Goal: Information Seeking & Learning: Check status

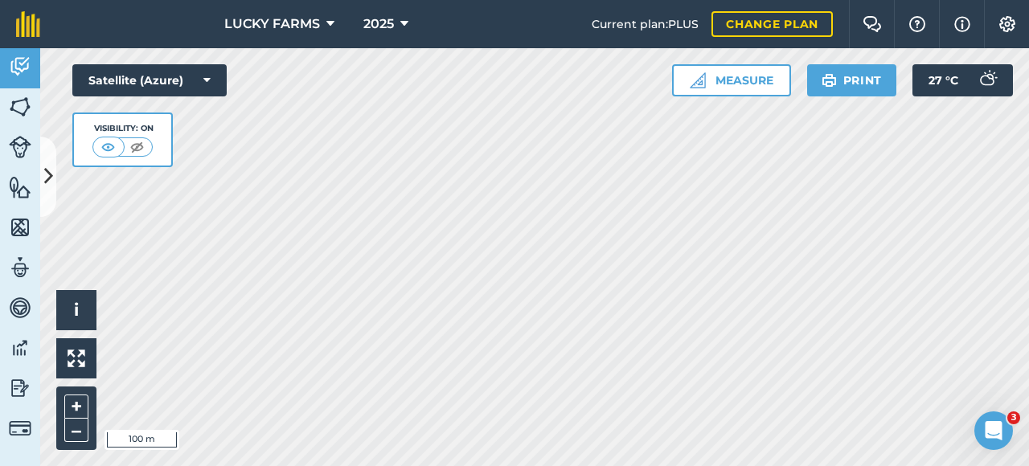
click at [76, 133] on div "Hello i © 2025 TomTom, Microsoft 100 m + – Satellite (Azure) Visibility: On Mea…" at bounding box center [534, 257] width 989 height 418
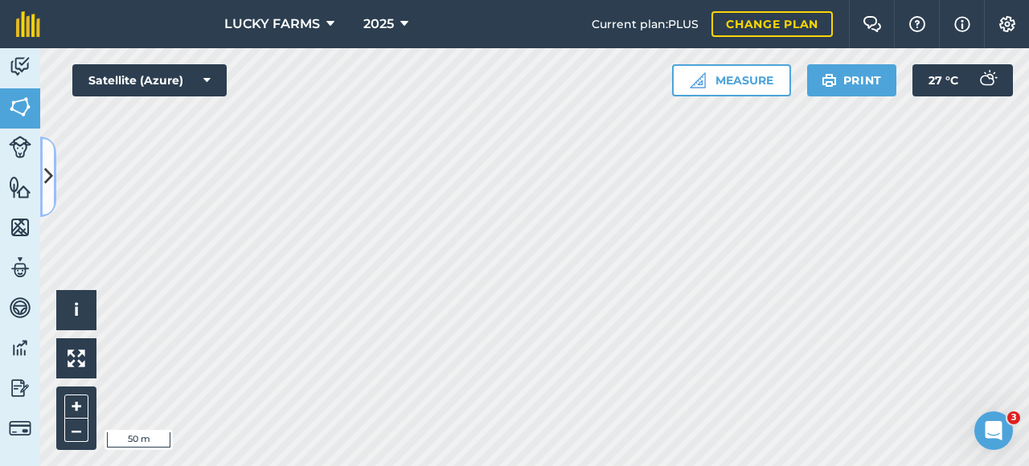
click at [52, 174] on icon at bounding box center [48, 176] width 9 height 28
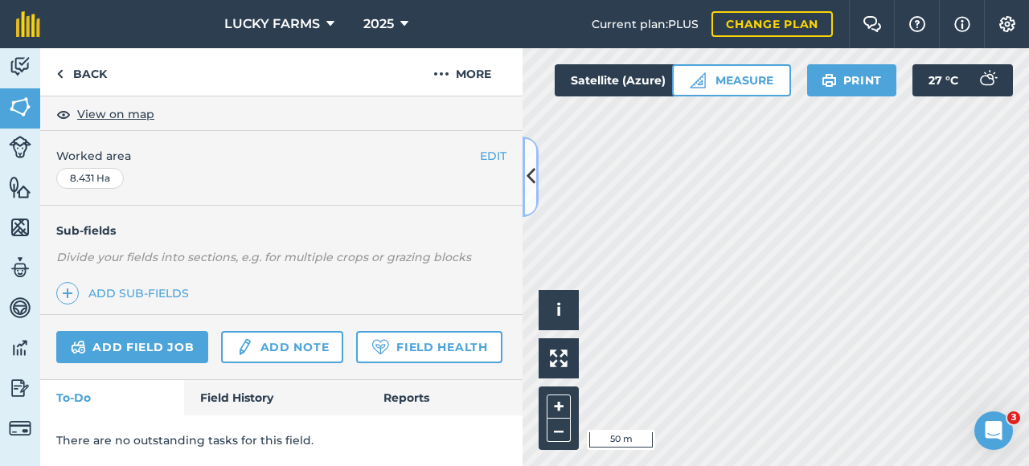
scroll to position [330, 0]
click at [16, 305] on img at bounding box center [20, 308] width 23 height 24
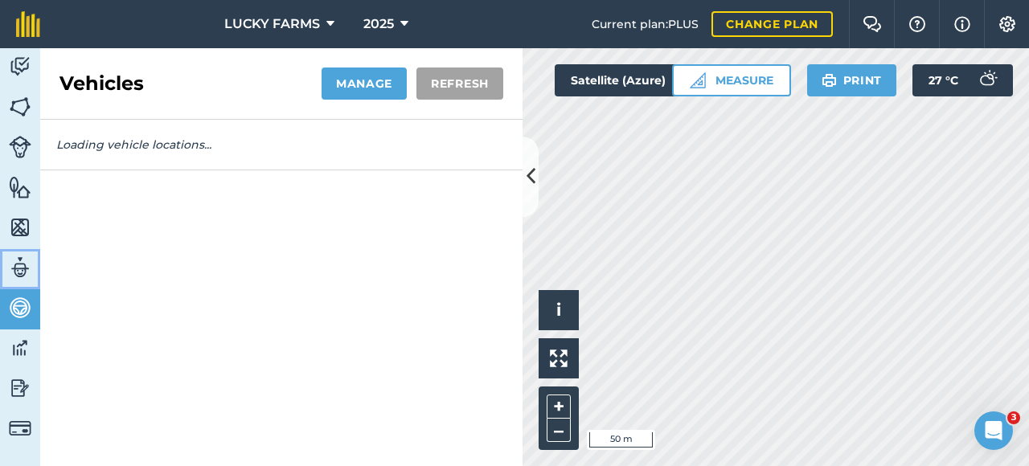
click at [14, 268] on img at bounding box center [20, 268] width 23 height 24
select select "MEMBER"
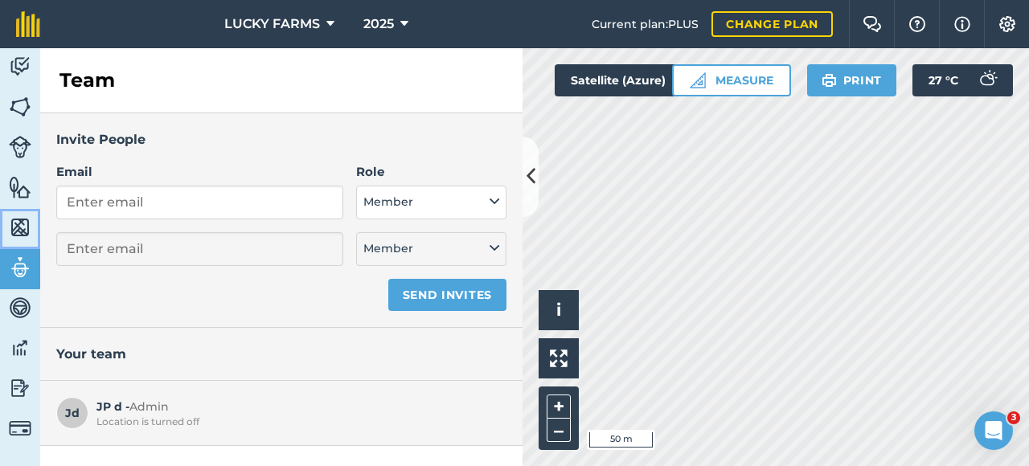
click at [25, 241] on link "Maps" at bounding box center [20, 229] width 40 height 40
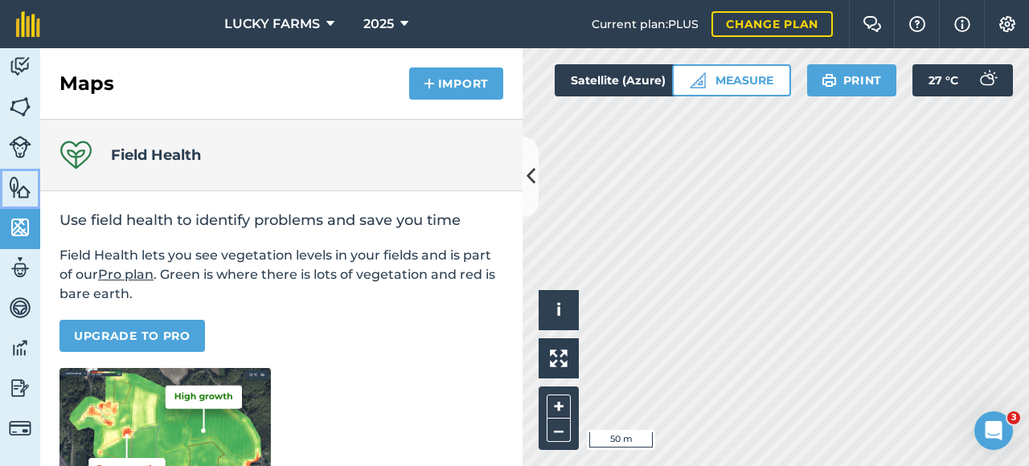
click at [16, 203] on link "Features" at bounding box center [20, 189] width 40 height 40
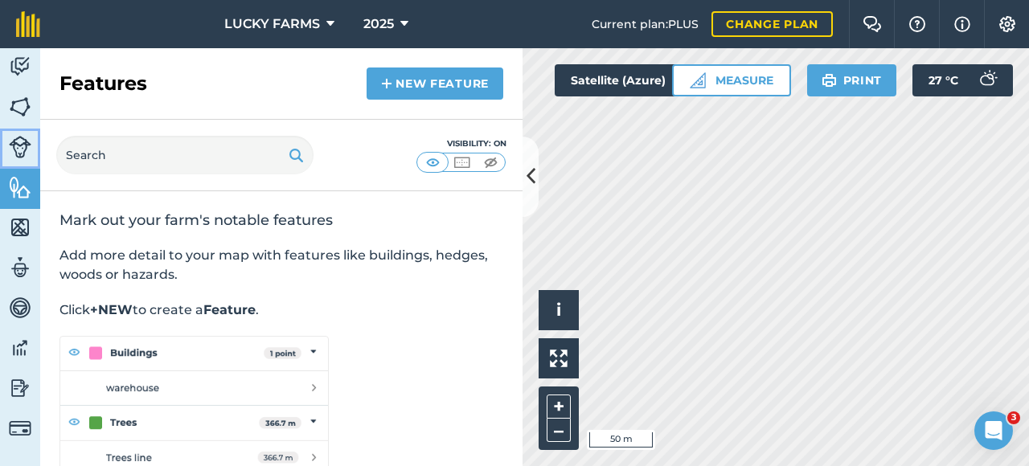
click at [29, 149] on img at bounding box center [20, 147] width 23 height 23
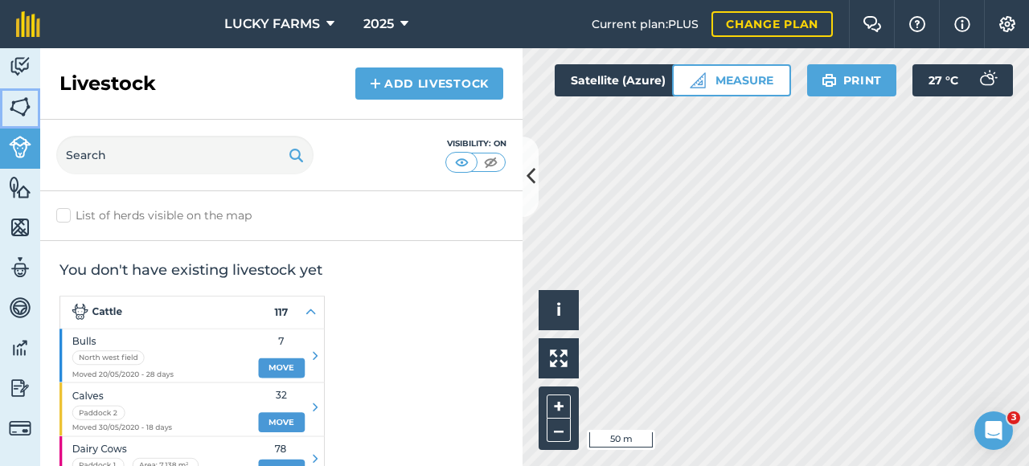
click at [14, 110] on img at bounding box center [20, 107] width 23 height 24
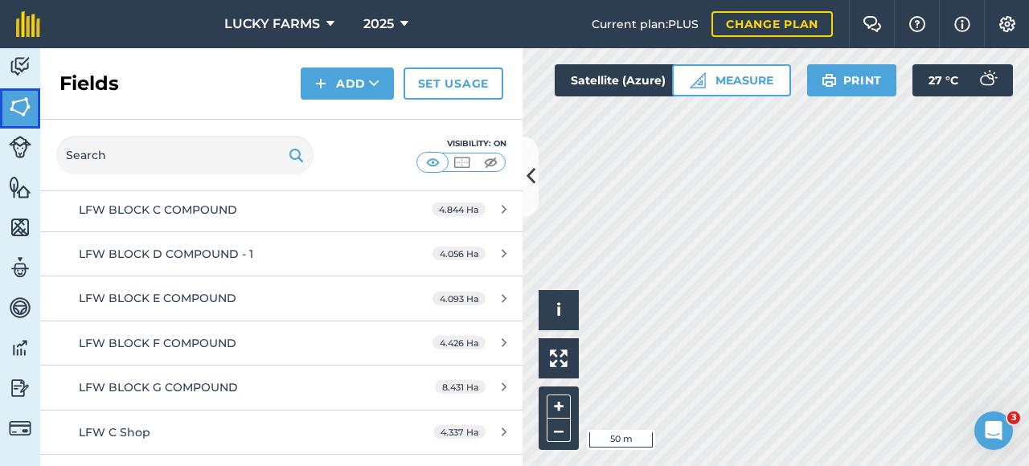
scroll to position [1125, 0]
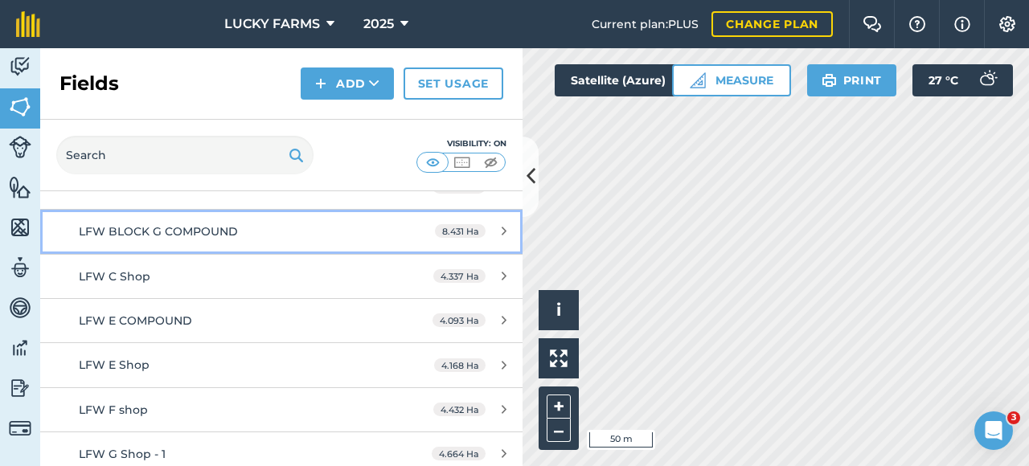
click at [502, 225] on icon at bounding box center [504, 231] width 5 height 12
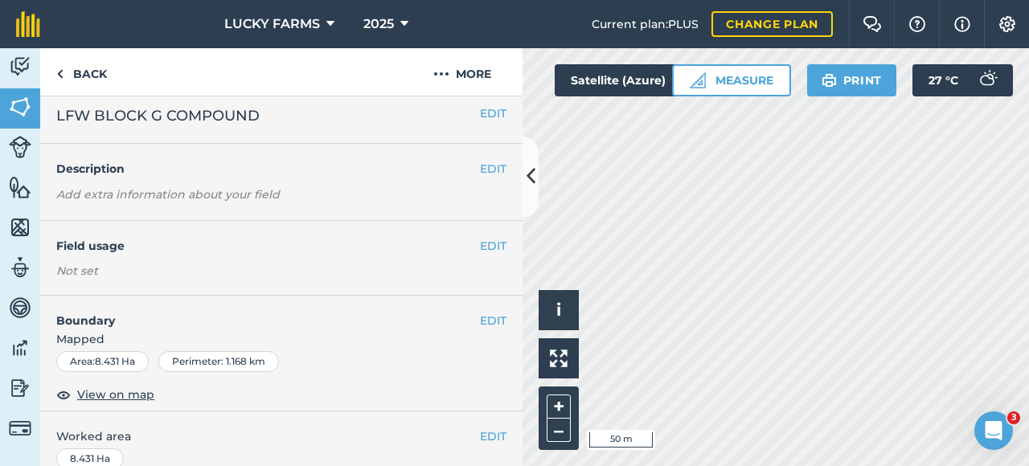
scroll to position [8, 0]
click at [72, 63] on link "Back" at bounding box center [81, 71] width 83 height 47
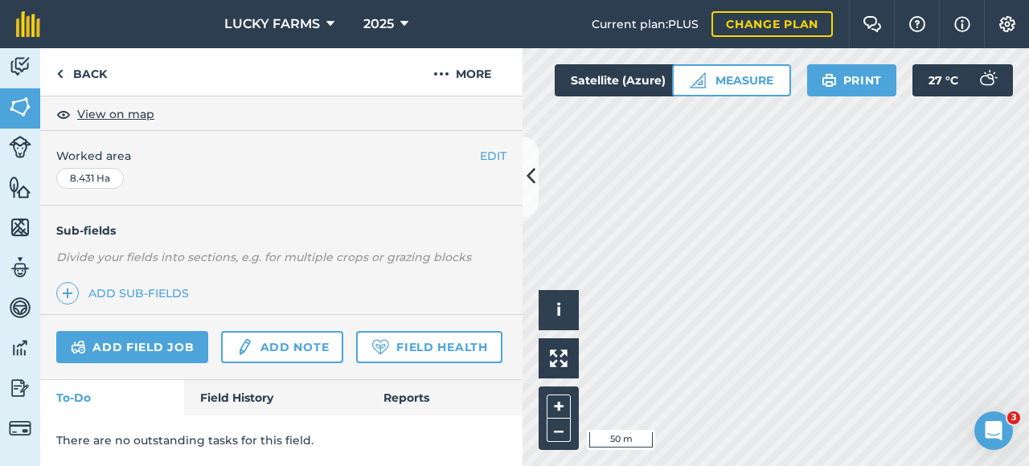
scroll to position [330, 0]
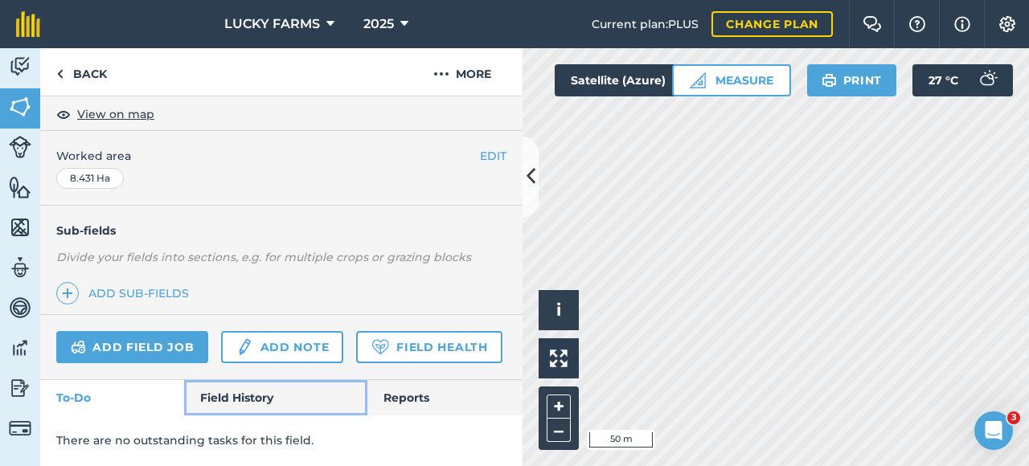
click at [258, 392] on link "Field History" at bounding box center [275, 397] width 182 height 35
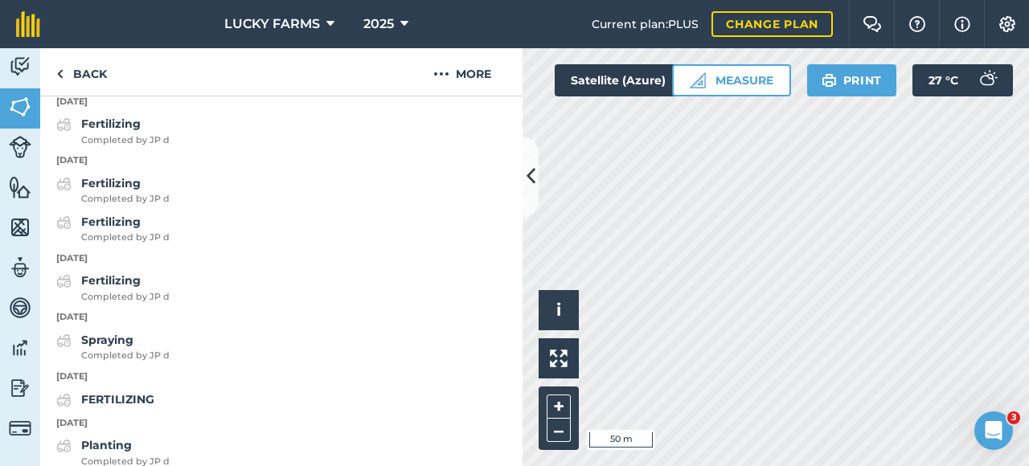
scroll to position [818, 0]
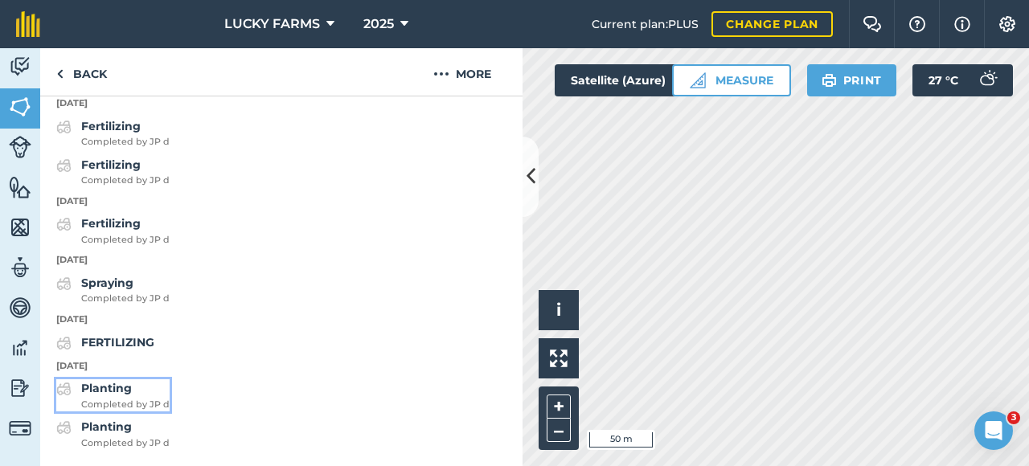
click at [84, 386] on strong "Planting" at bounding box center [106, 388] width 51 height 14
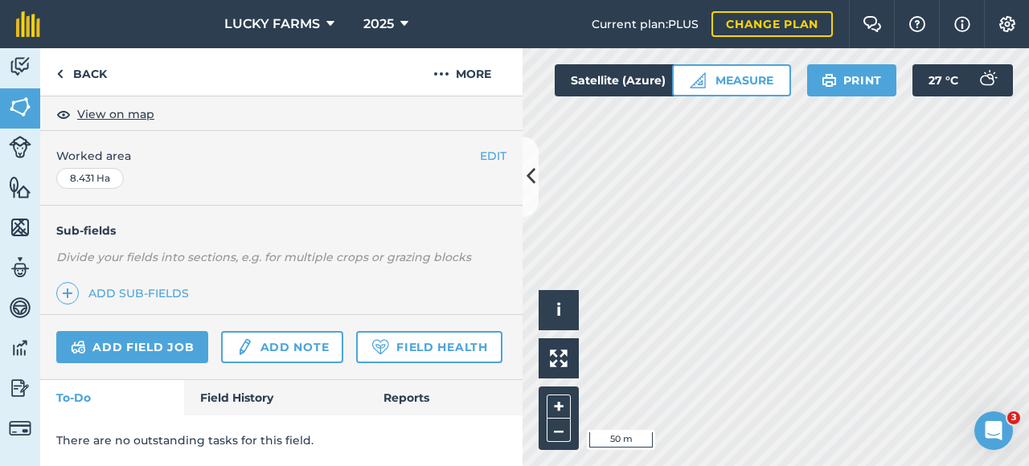
scroll to position [330, 0]
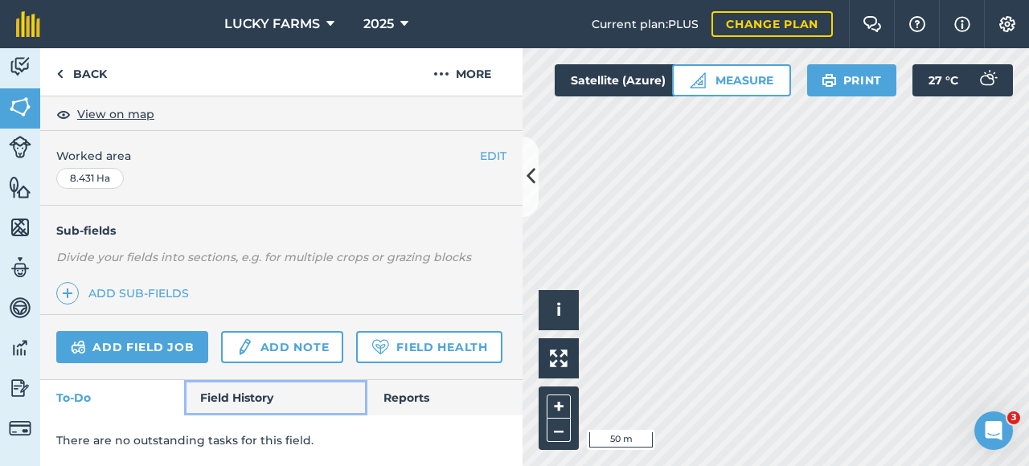
click at [257, 389] on link "Field History" at bounding box center [275, 397] width 182 height 35
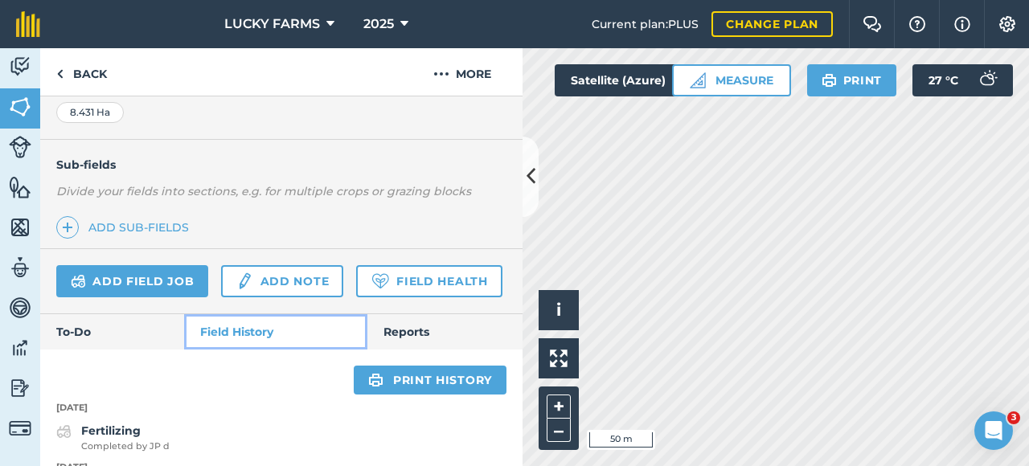
scroll to position [596, 0]
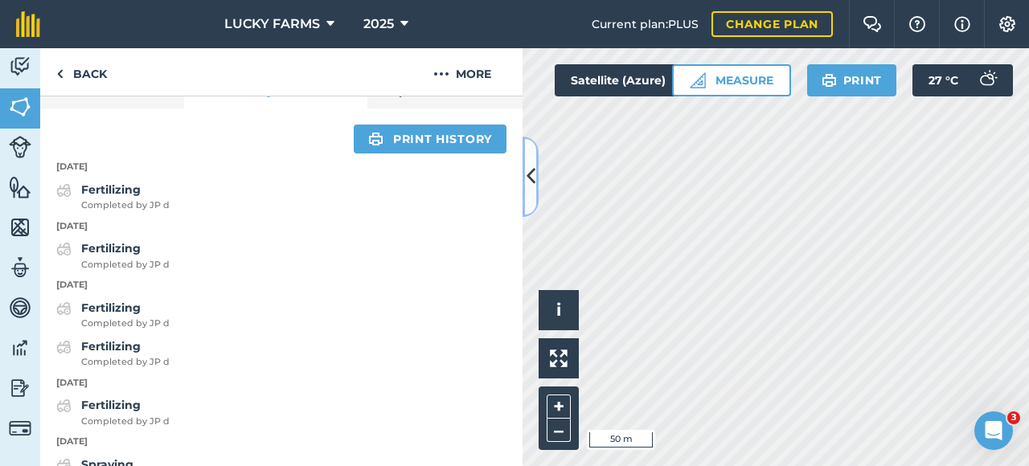
click at [529, 174] on icon at bounding box center [530, 176] width 9 height 28
